Goal: Information Seeking & Learning: Understand process/instructions

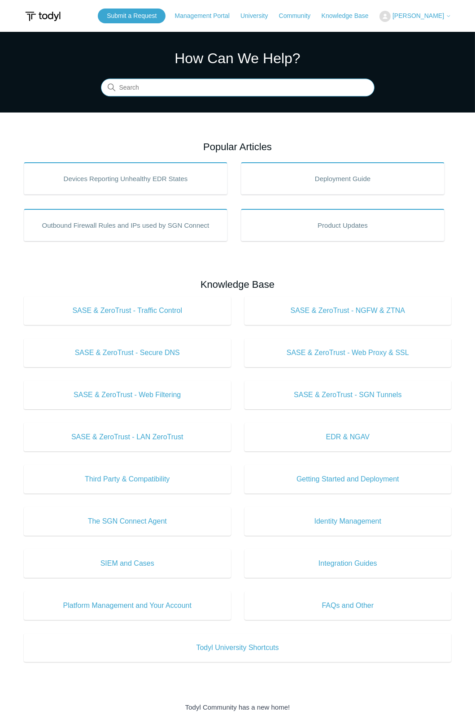
click at [157, 83] on input "Search" at bounding box center [237, 88] width 273 height 18
type input "Unins"
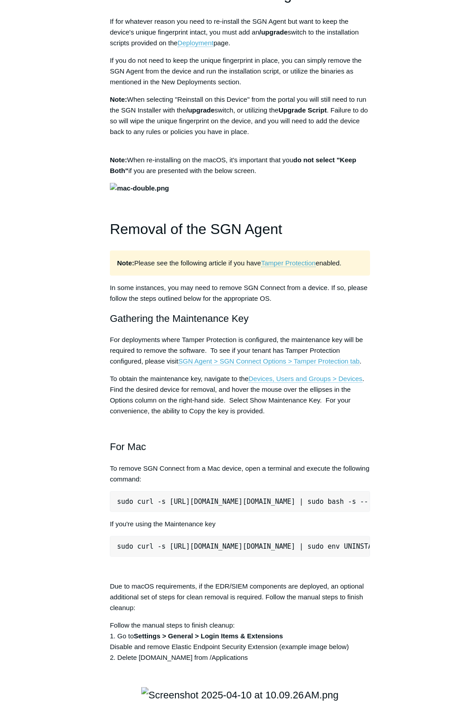
scroll to position [993, 0]
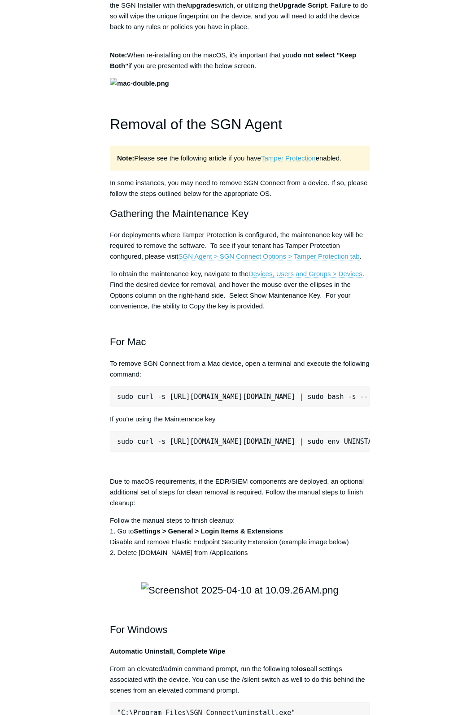
click at [298, 452] on pre "sudo curl -s [URL][DOMAIN_NAME][DOMAIN_NAME] | sudo env UNINSTALL_KEY="KeyGoesH…" at bounding box center [240, 441] width 260 height 21
click at [298, 452] on pre "sudo curl -s https://portal.todyl.com/tools/MacUninstall.sh | sudo env UNINSTAL…" at bounding box center [240, 441] width 260 height 21
copy div "sudo curl -s https://portal.todyl.com/tools/MacUninstall.sh | sudo env UNINSTAL…"
